Goal: Task Accomplishment & Management: Use online tool/utility

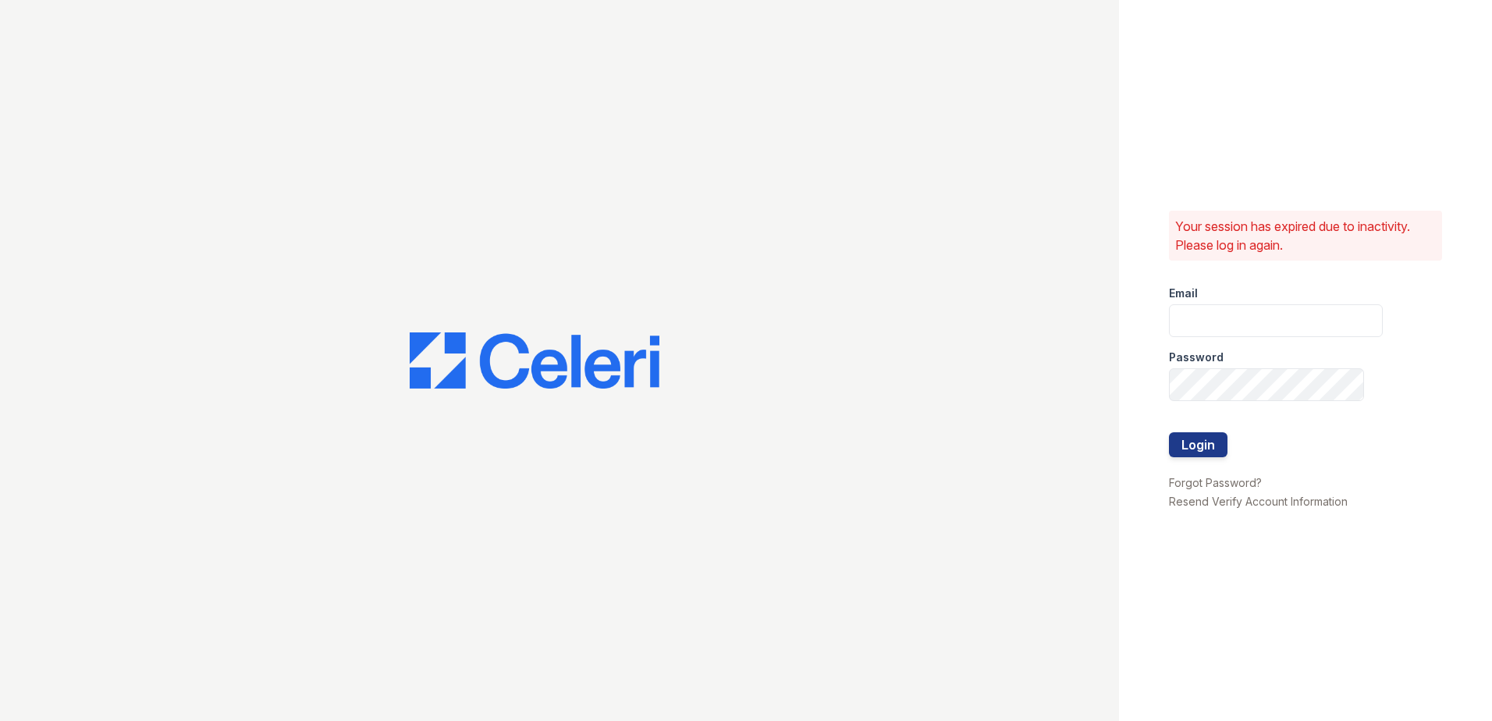
click at [1214, 346] on div "Password" at bounding box center [1276, 352] width 214 height 31
click at [1222, 336] on input "email" at bounding box center [1276, 320] width 214 height 33
type input "acastro@trinity-pm.com"
click at [1169, 432] on button "Login" at bounding box center [1198, 444] width 59 height 25
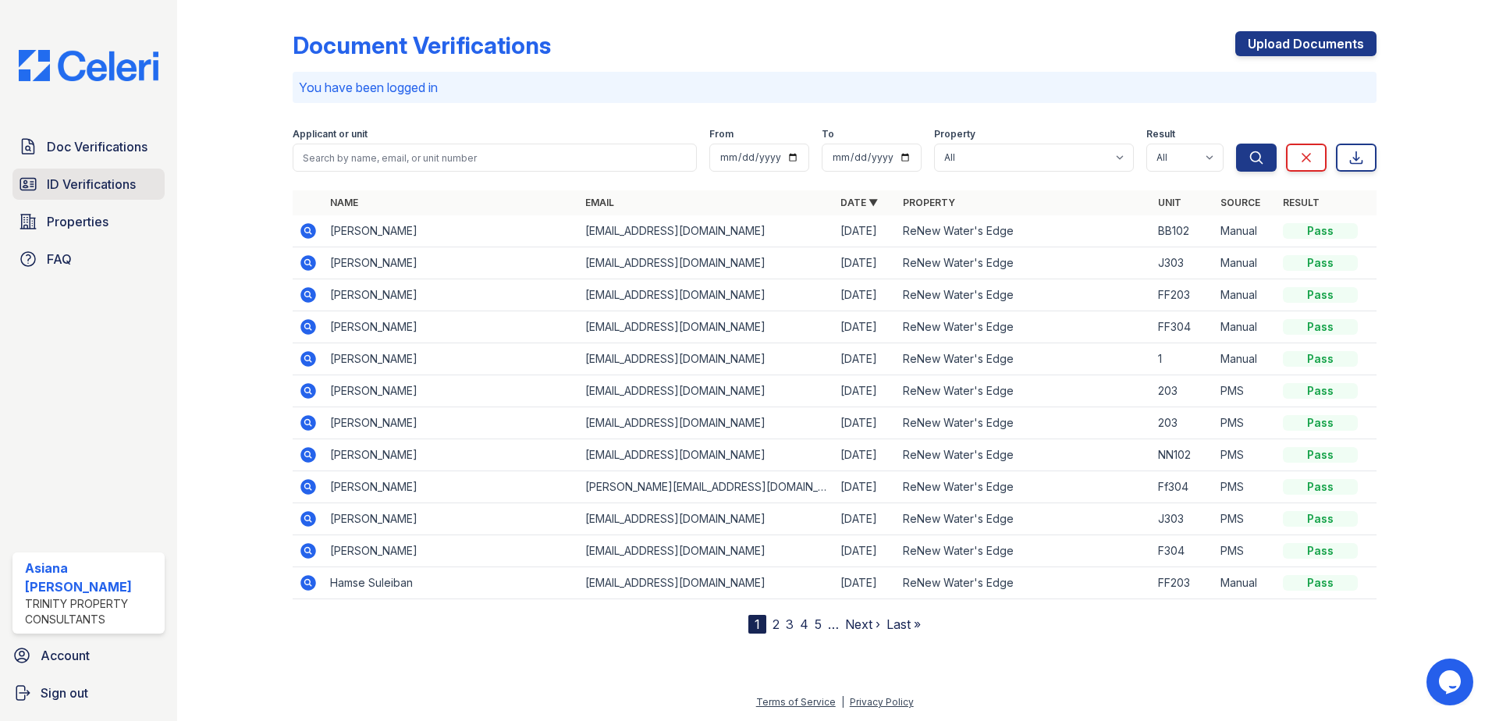
click at [70, 176] on span "ID Verifications" at bounding box center [91, 184] width 89 height 19
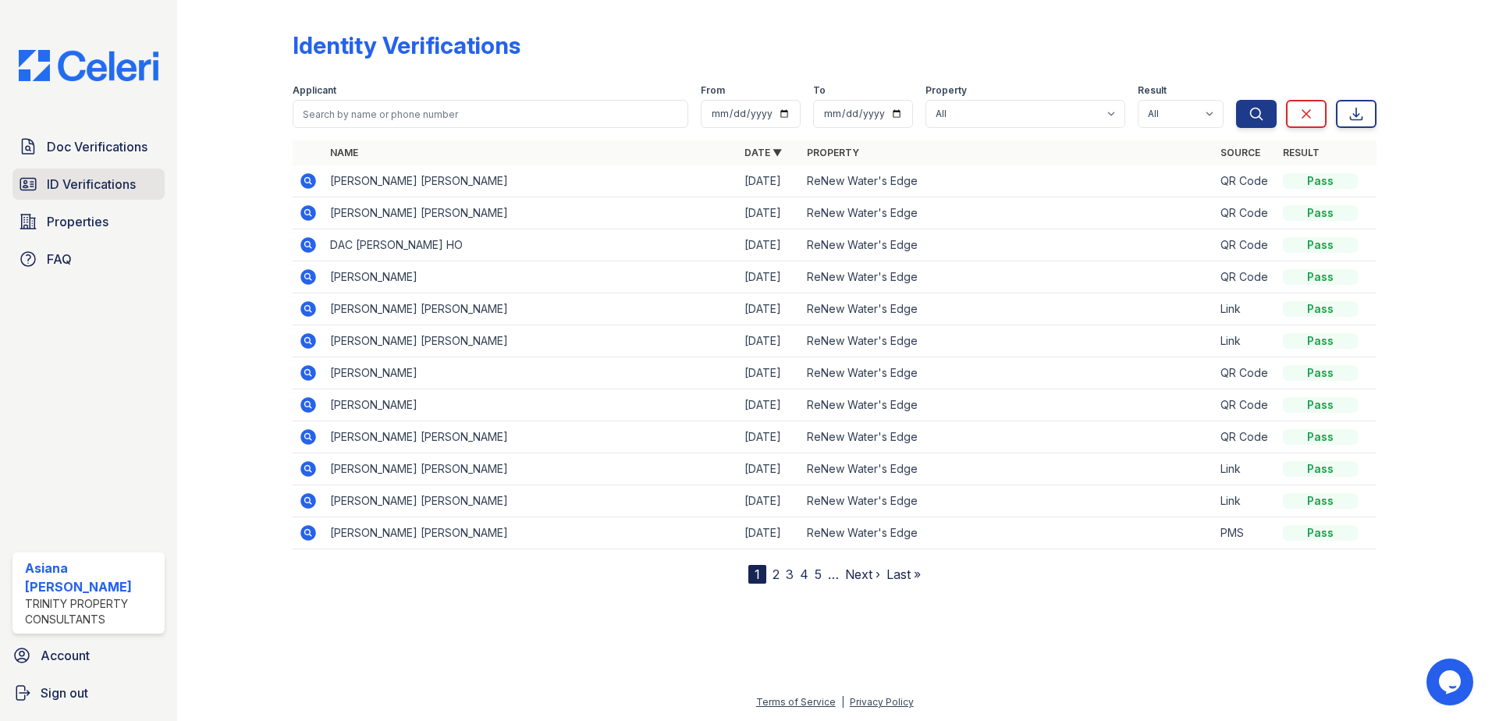
click at [106, 172] on link "ID Verifications" at bounding box center [88, 184] width 152 height 31
click at [89, 180] on span "ID Verifications" at bounding box center [91, 184] width 89 height 19
